Goal: Information Seeking & Learning: Learn about a topic

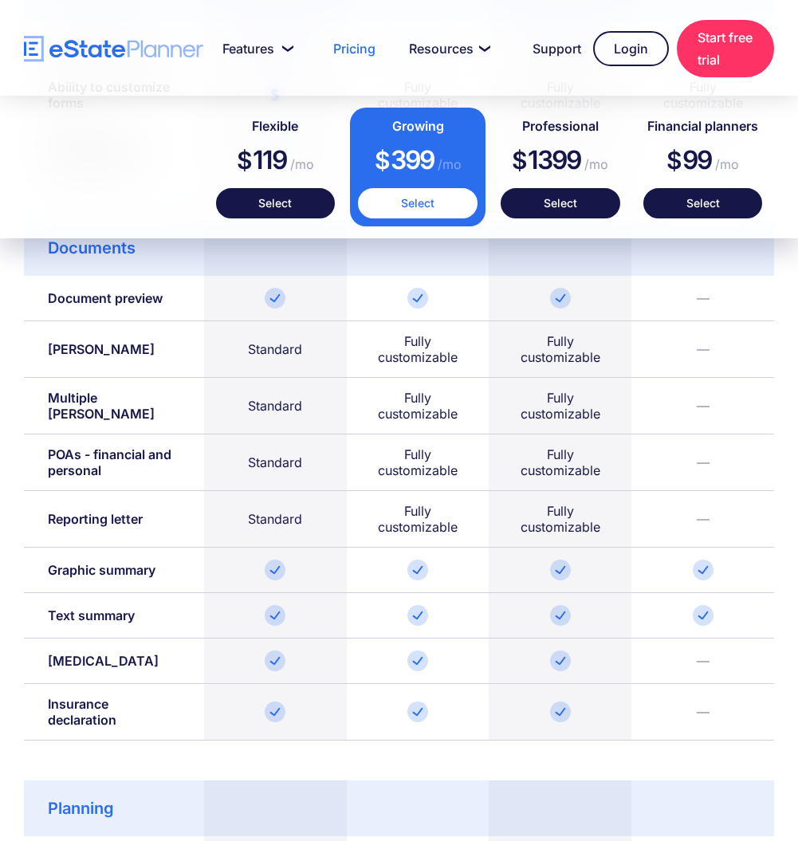
scroll to position [1783, 0]
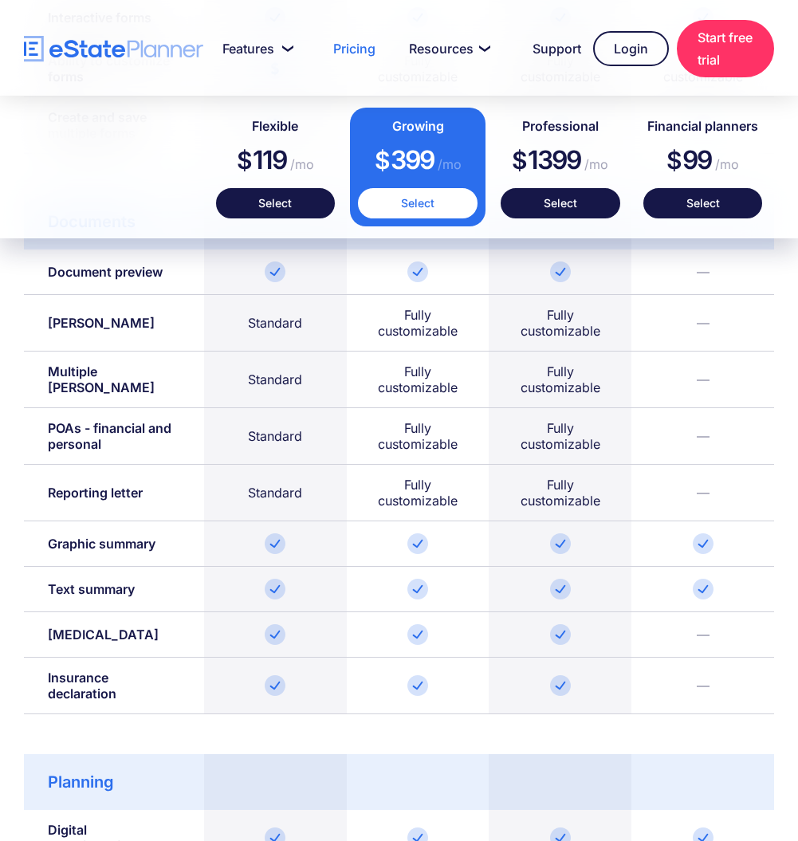
click at [133, 387] on div "Multiple [PERSON_NAME]" at bounding box center [114, 380] width 180 height 57
click at [133, 386] on div "Multiple [PERSON_NAME]" at bounding box center [114, 380] width 180 height 57
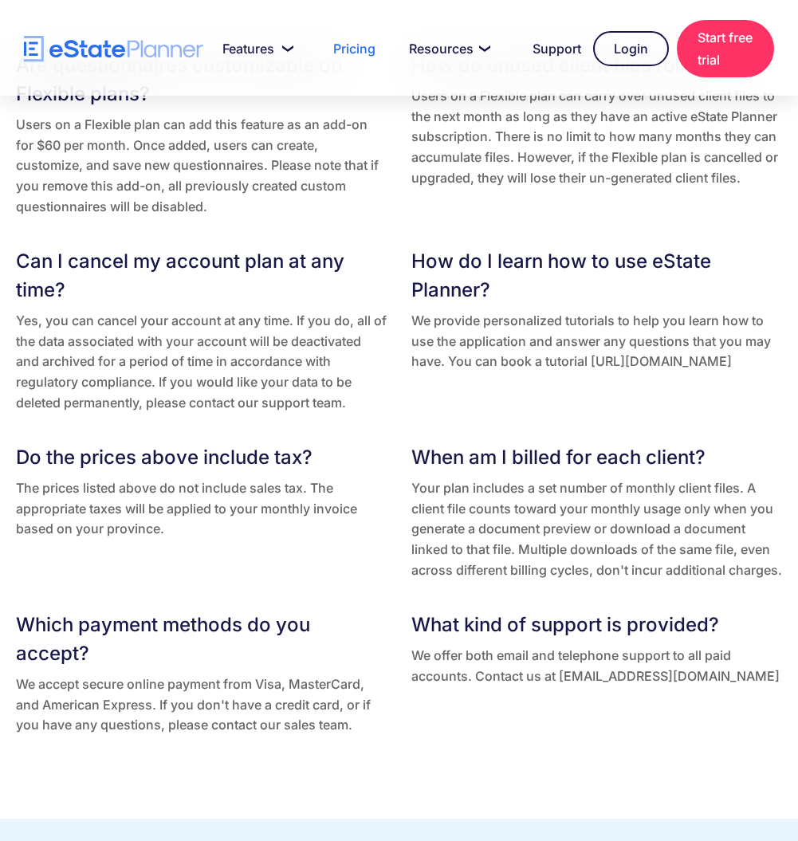
scroll to position [3940, 0]
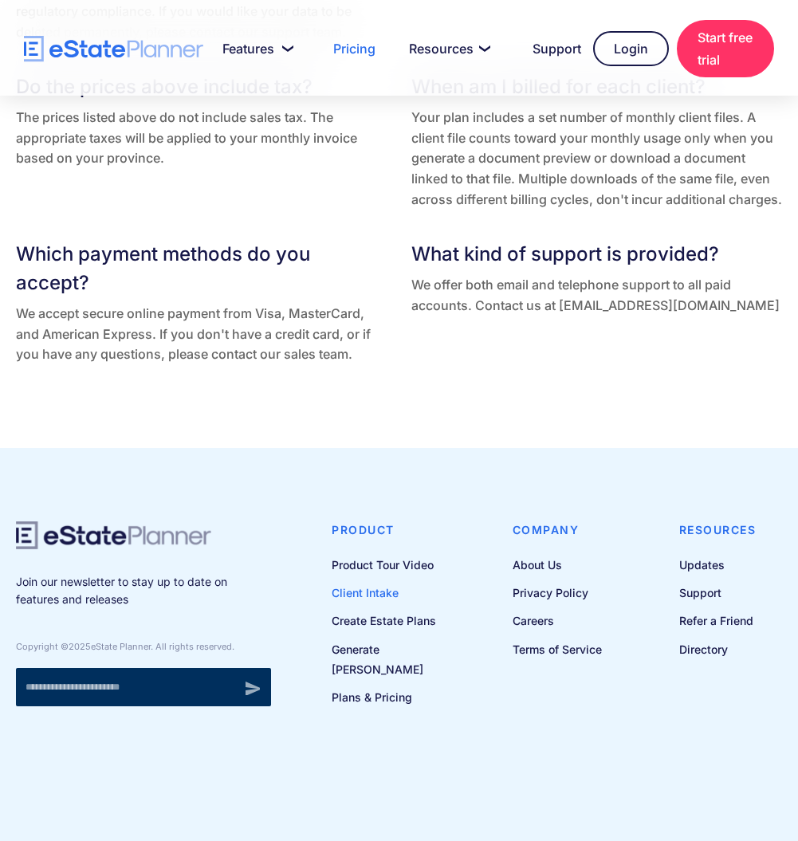
click at [403, 602] on link "Client Intake" at bounding box center [396, 593] width 129 height 20
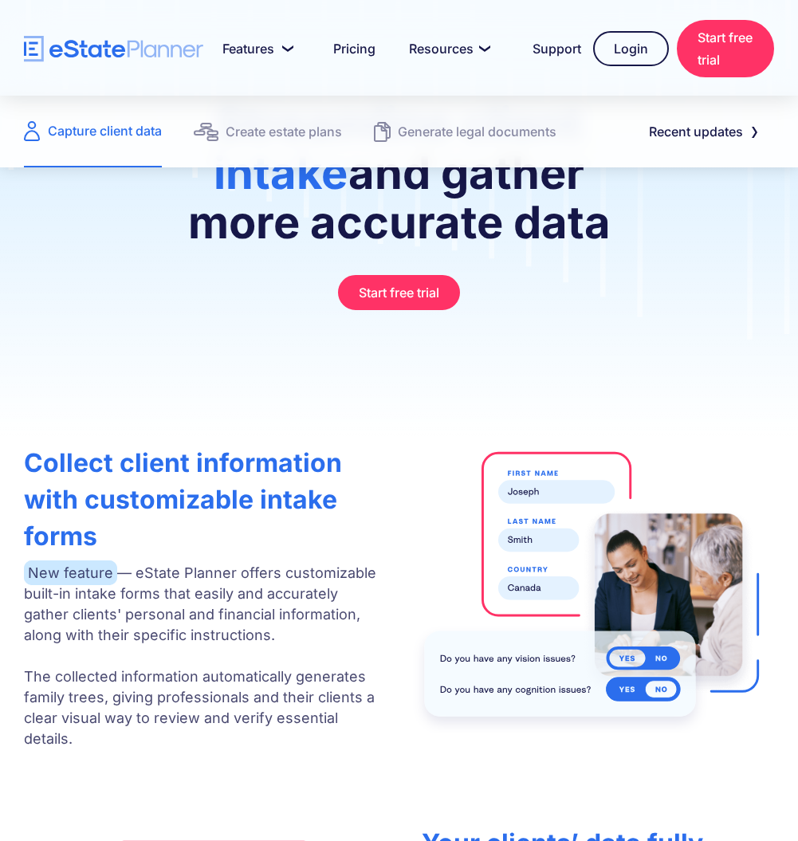
scroll to position [621, 0]
